Goal: Check status: Check status

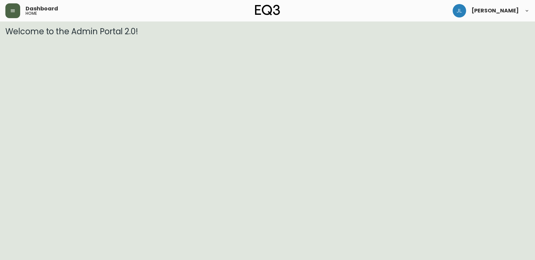
click at [8, 12] on button "button" at bounding box center [12, 10] width 15 height 15
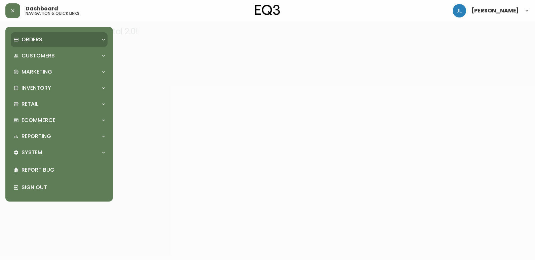
click at [63, 40] on div "Orders" at bounding box center [55, 39] width 85 height 7
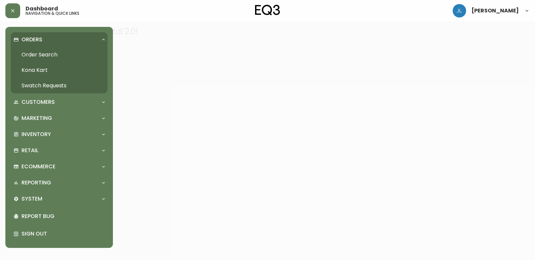
click at [60, 56] on link "Order Search" at bounding box center [59, 54] width 97 height 15
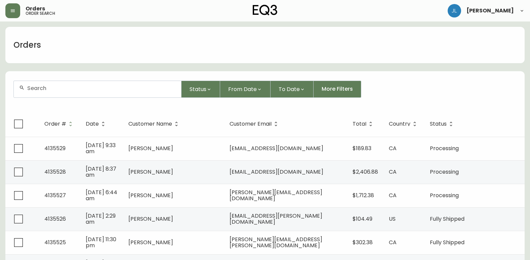
click at [73, 90] on input "text" at bounding box center [101, 88] width 149 height 6
type input "4135067"
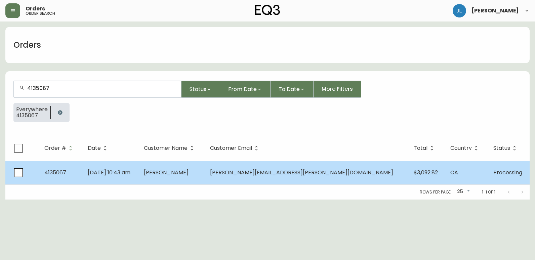
click at [139, 173] on td "[DATE] 10:43 am" at bounding box center [110, 173] width 56 height 24
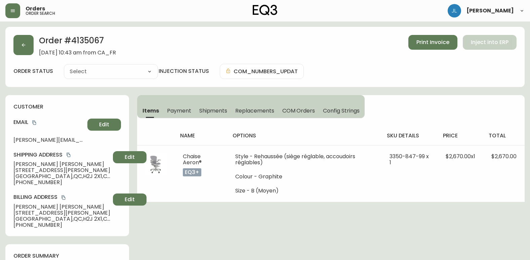
type input "Processing"
select select "PROCESSING"
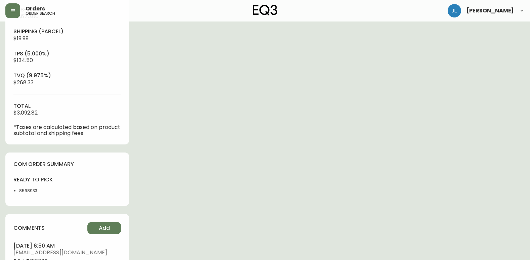
scroll to position [269, 0]
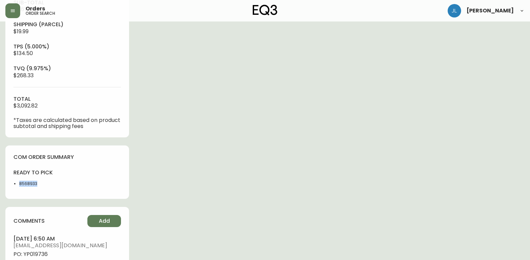
drag, startPoint x: 38, startPoint y: 184, endPoint x: 18, endPoint y: 183, distance: 19.2
click at [18, 183] on ul "8568933" at bounding box center [38, 184] width 50 height 6
copy li "8568933"
click at [296, 214] on div "Order # 4135067 [DATE] 10:43 am from [GEOGRAPHIC_DATA] Print Invoice Inject int…" at bounding box center [264, 63] width 519 height 611
click at [293, 150] on div "Order # 4135067 [DATE] 10:43 am from [GEOGRAPHIC_DATA] Print Invoice Inject int…" at bounding box center [264, 63] width 519 height 611
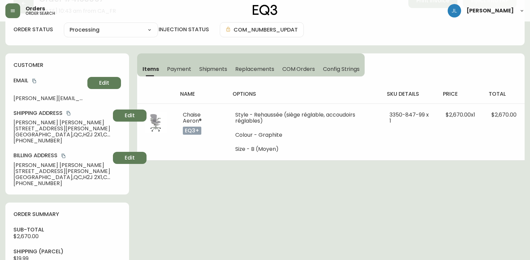
scroll to position [0, 0]
